Goal: Task Accomplishment & Management: Manage account settings

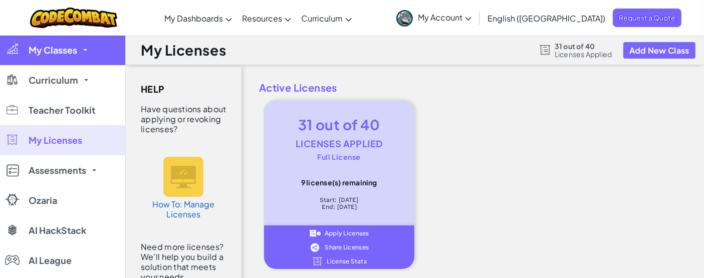
click at [56, 52] on span "My Classes" at bounding box center [53, 50] width 49 height 9
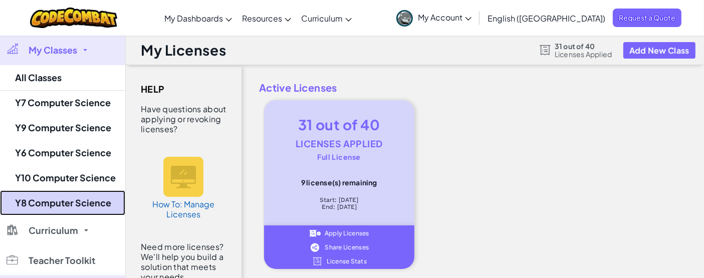
click at [71, 199] on link "Y8 Computer Science" at bounding box center [62, 202] width 125 height 25
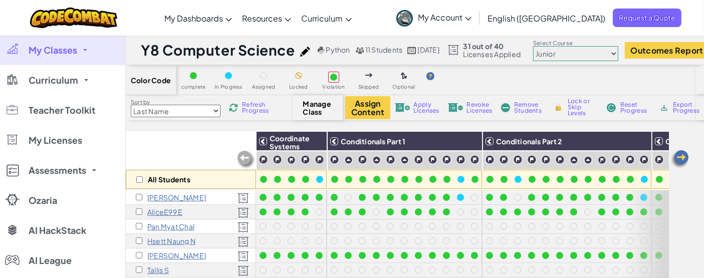
click at [619, 51] on select "Junior Introduction to Computer Science Game Development 1 Web Development 1 Co…" at bounding box center [575, 53] width 85 height 15
select select "560f1a9f22961295f9427742"
click at [557, 46] on select "Junior Introduction to Computer Science Game Development 1 Web Development 1 Co…" at bounding box center [575, 53] width 85 height 15
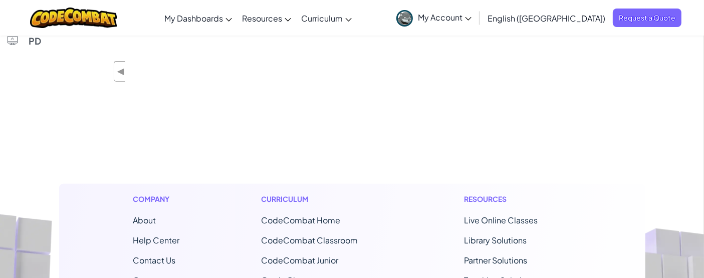
scroll to position [278, 0]
